Goal: Information Seeking & Learning: Compare options

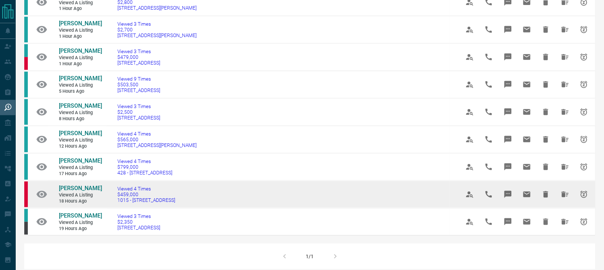
scroll to position [122, 0]
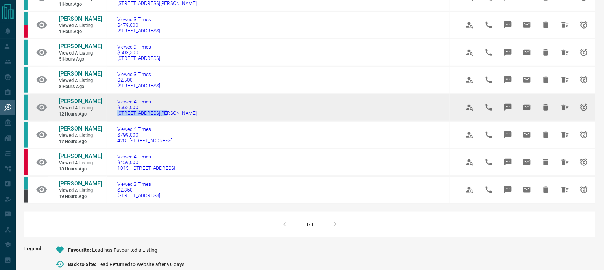
drag, startPoint x: 169, startPoint y: 112, endPoint x: 114, endPoint y: 116, distance: 54.4
click at [114, 116] on td "Viewed 4 Times $565,000 [STREET_ADDRESS][PERSON_NAME]" at bounding box center [278, 107] width 343 height 27
copy span "[STREET_ADDRESS][PERSON_NAME]"
click at [86, 98] on span "[PERSON_NAME]" at bounding box center [80, 101] width 43 height 7
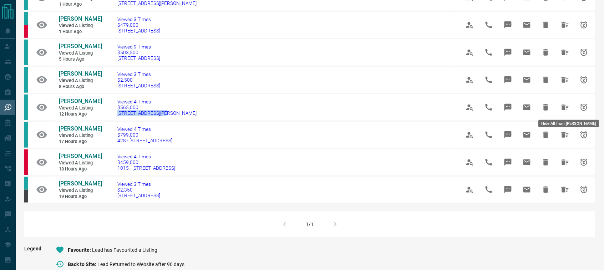
click at [566, 108] on icon "Hide All from Lisa Palumbo" at bounding box center [565, 107] width 9 height 9
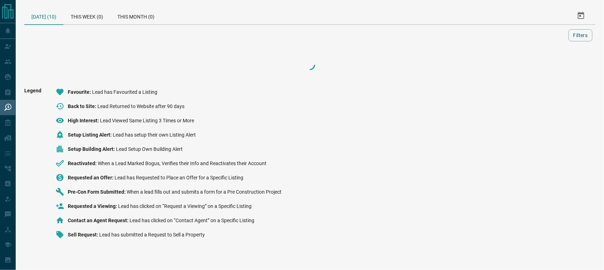
scroll to position [0, 0]
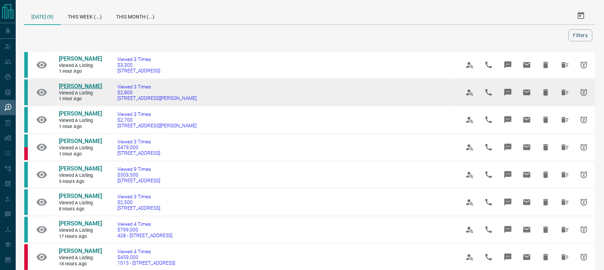
click at [92, 88] on span "[PERSON_NAME]" at bounding box center [80, 86] width 43 height 7
click at [567, 93] on icon "Hide All from Anthony Benzaki" at bounding box center [565, 92] width 9 height 9
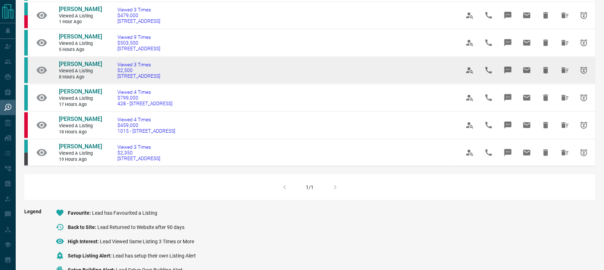
scroll to position [78, 0]
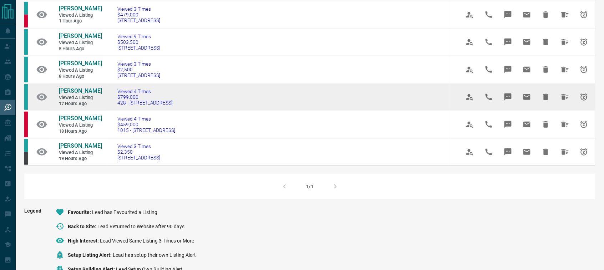
drag, startPoint x: 170, startPoint y: 105, endPoint x: 109, endPoint y: 107, distance: 61.5
click at [109, 107] on td "Viewed 4 Times $799,000 [STREET_ADDRESS]" at bounding box center [278, 97] width 343 height 27
copy span "428 - [STREET_ADDRESS]"
click at [65, 90] on span "[PERSON_NAME]" at bounding box center [80, 90] width 43 height 7
click at [563, 95] on icon "Hide All from Vishal Lekhi" at bounding box center [565, 97] width 7 height 6
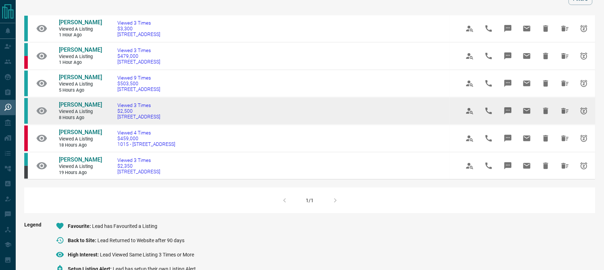
scroll to position [45, 0]
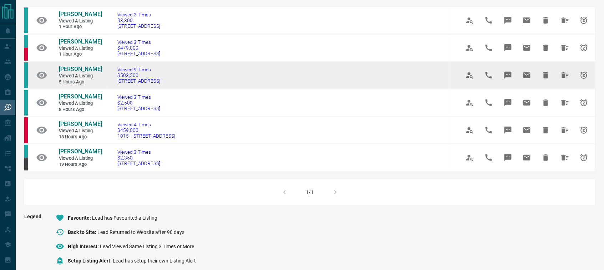
drag, startPoint x: 179, startPoint y: 82, endPoint x: 113, endPoint y: 84, distance: 65.7
click at [113, 84] on td "Viewed 9 Times $503,500 [STREET_ADDRESS]" at bounding box center [278, 75] width 343 height 27
copy span "[STREET_ADDRESS]"
click at [75, 70] on span "[PERSON_NAME]" at bounding box center [80, 69] width 43 height 7
click at [565, 73] on icon "Hide All from Alex Hess" at bounding box center [565, 75] width 7 height 6
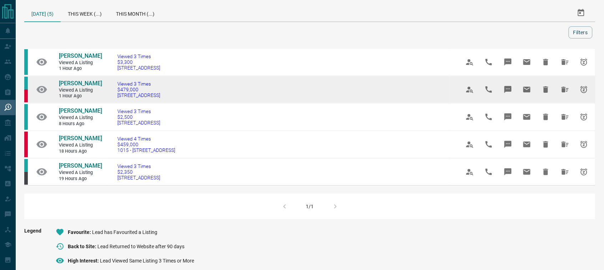
scroll to position [11, 0]
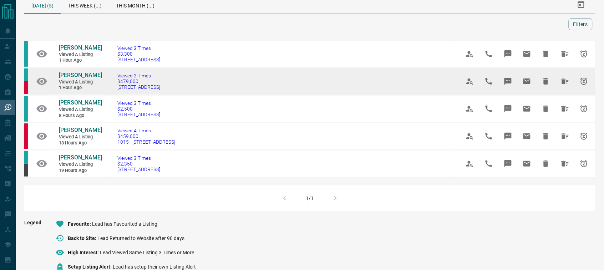
drag, startPoint x: 161, startPoint y: 89, endPoint x: 117, endPoint y: 93, distance: 44.1
click at [117, 93] on td "Viewed 3 Times $479,000 [STREET_ADDRESS]" at bounding box center [278, 81] width 343 height 27
copy span "[STREET_ADDRESS]"
click at [79, 76] on span "[PERSON_NAME]" at bounding box center [80, 75] width 43 height 7
click at [564, 82] on icon "Hide All from Patrick Quelhas" at bounding box center [565, 82] width 7 height 6
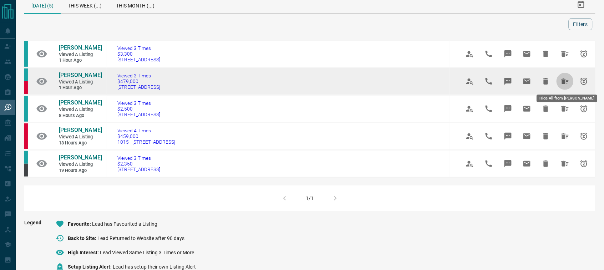
scroll to position [0, 0]
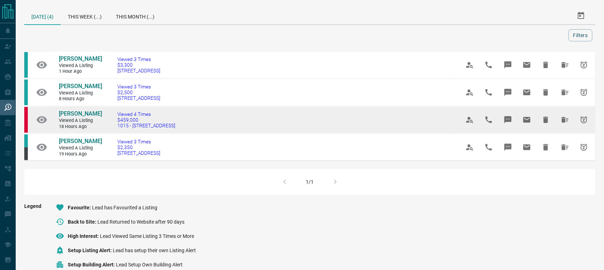
drag, startPoint x: 184, startPoint y: 126, endPoint x: 119, endPoint y: 129, distance: 65.8
click at [119, 129] on td "Viewed 4 Times $459,000 [STREET_ADDRESS]" at bounding box center [278, 119] width 343 height 27
copy span "1015 - [STREET_ADDRESS]"
click at [81, 112] on span "[PERSON_NAME]" at bounding box center [80, 113] width 43 height 7
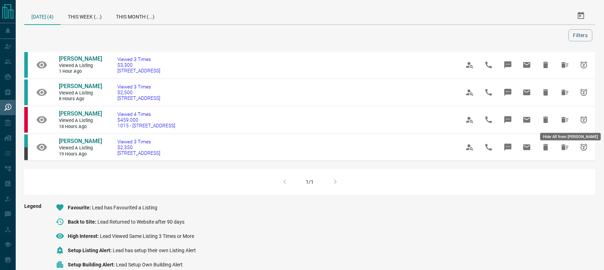
click at [562, 117] on icon "Hide All from Anmol Kaur" at bounding box center [565, 120] width 9 height 9
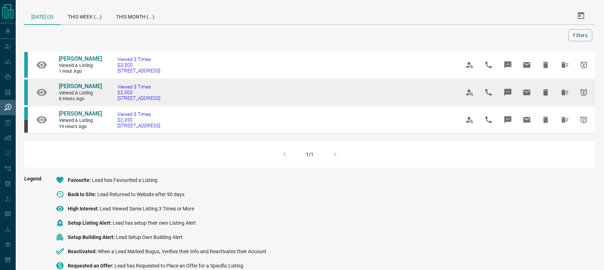
drag, startPoint x: 201, startPoint y: 99, endPoint x: 117, endPoint y: 104, distance: 84.1
click at [117, 104] on td "Viewed 3 Times $2,500 [STREET_ADDRESS]" at bounding box center [278, 92] width 343 height 27
copy span "[STREET_ADDRESS]"
click at [70, 89] on span "[PERSON_NAME]" at bounding box center [80, 86] width 43 height 7
click at [567, 93] on icon "Hide All from Rita Dean" at bounding box center [565, 92] width 9 height 9
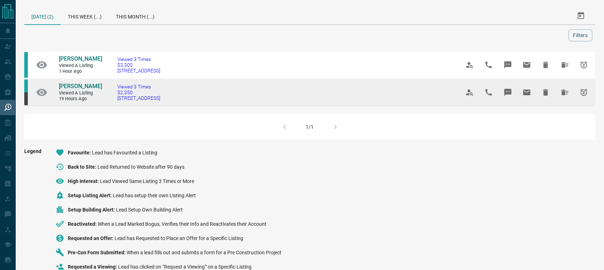
drag, startPoint x: 168, startPoint y: 106, endPoint x: 116, endPoint y: 105, distance: 52.1
click at [116, 105] on td "Viewed 3 Times $2,350 [STREET_ADDRESS]" at bounding box center [278, 92] width 343 height 27
copy span "[STREET_ADDRESS]"
click at [69, 90] on span "[PERSON_NAME]" at bounding box center [80, 86] width 43 height 7
